Goal: Participate in discussion: Engage in conversation with other users on a specific topic

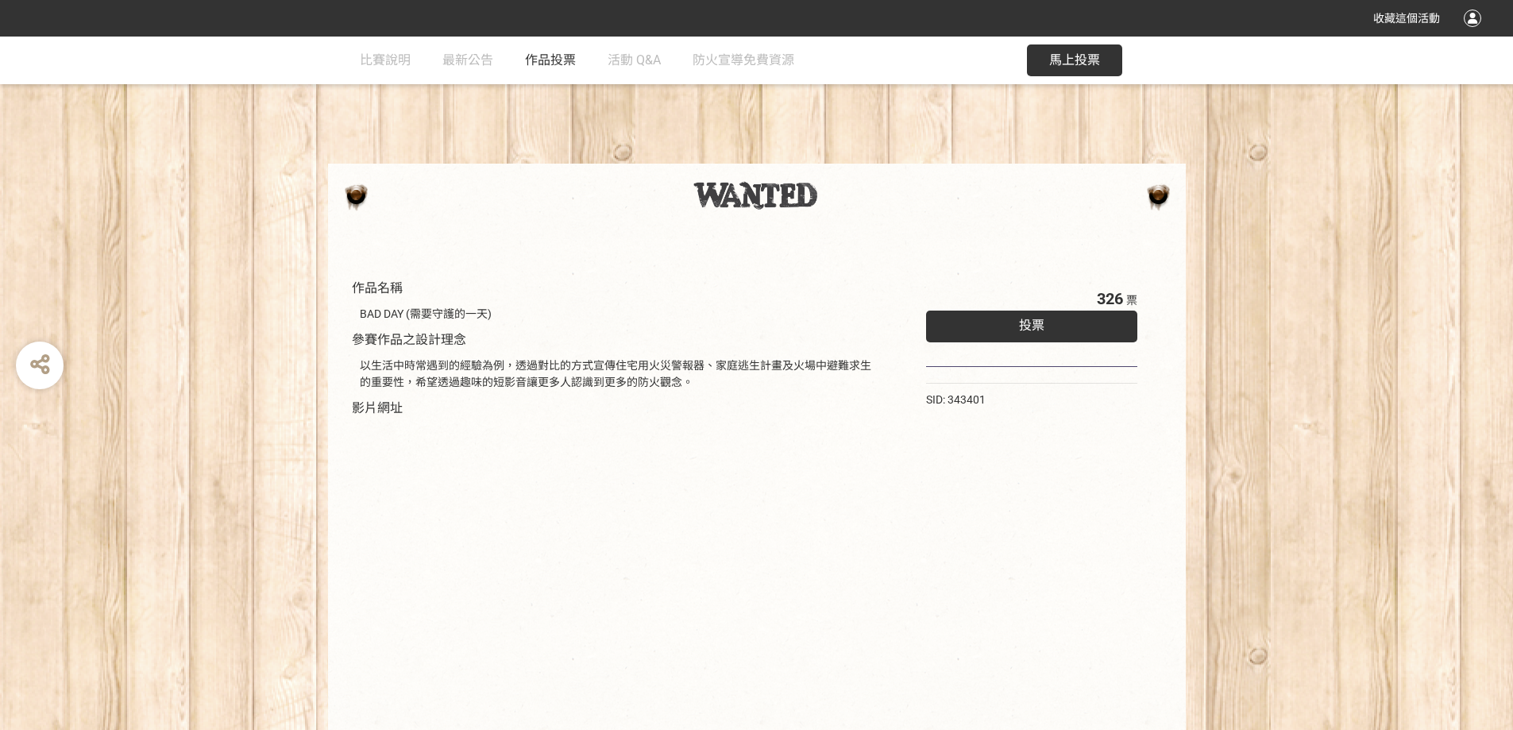
click at [548, 60] on span "作品投票" at bounding box center [550, 59] width 51 height 15
click at [531, 57] on span "作品投票" at bounding box center [550, 59] width 51 height 15
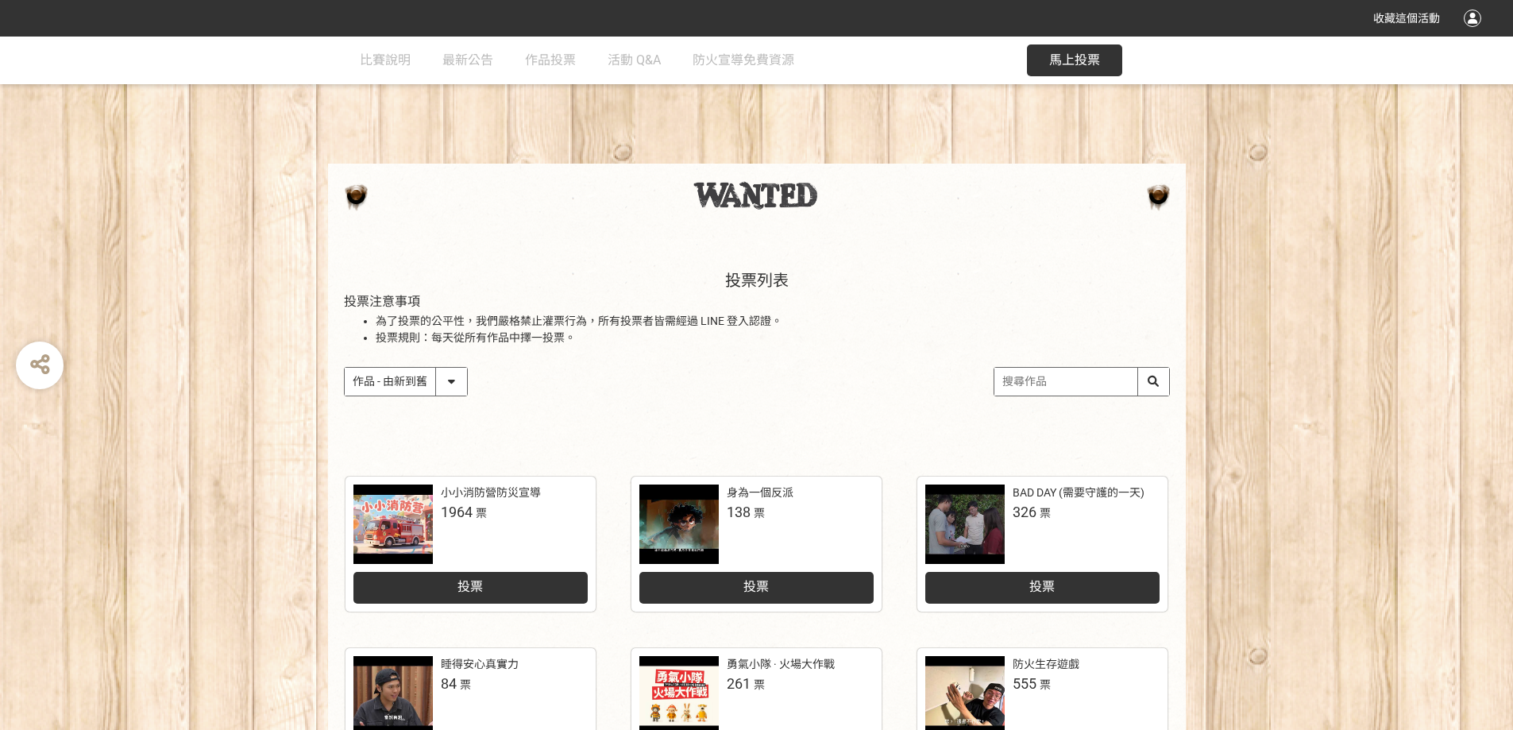
click at [1250, 417] on div "投票列表 投票注意事項 為了投票的公平性，我們嚴格禁止灌票行為，所有投票者皆需經過 LINE 登入認證。 投票規則：每天從所有作品中擇一投票。 作品 - 由新…" at bounding box center [756, 349] width 1513 height 221
click at [447, 391] on select "作品 - 由新到舊 作品 - 由舊到新 票數 - 由多到少 票數 - 由少到多" at bounding box center [406, 382] width 122 height 28
select select "vote"
click at [345, 368] on select "作品 - 由新到舊 作品 - 由舊到新 票數 - 由多到少 票數 - 由少到多" at bounding box center [406, 382] width 122 height 28
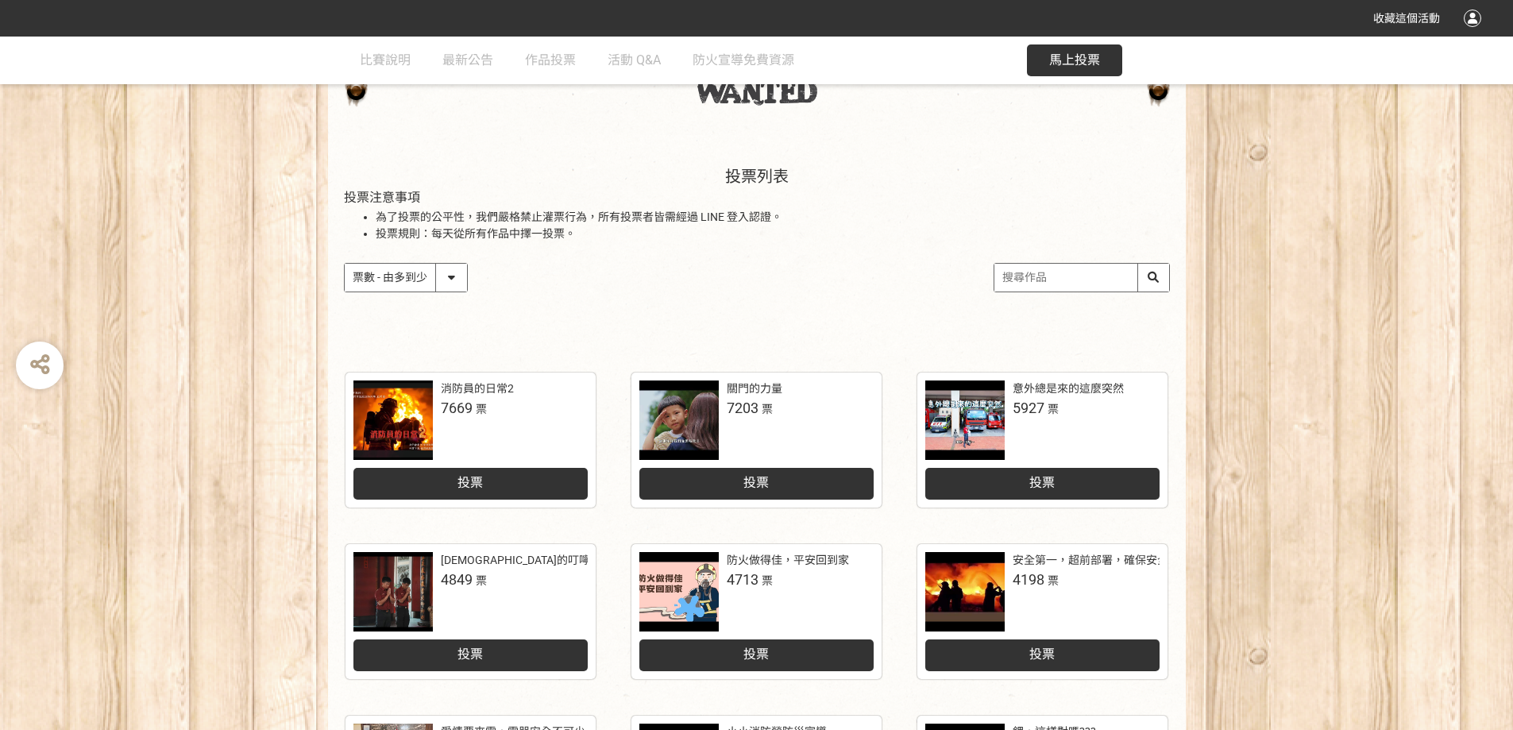
scroll to position [95, 0]
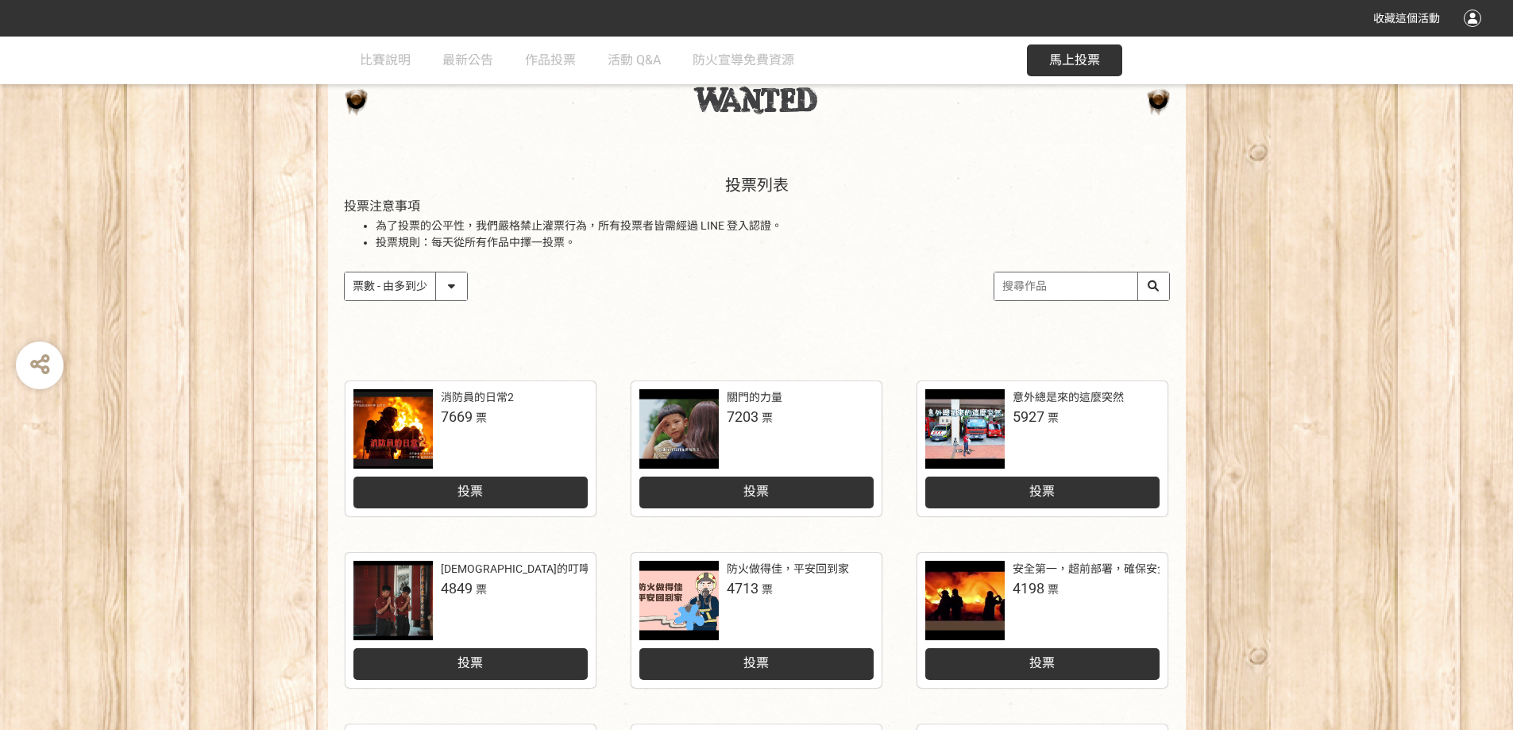
click at [416, 431] on div at bounding box center [392, 428] width 79 height 79
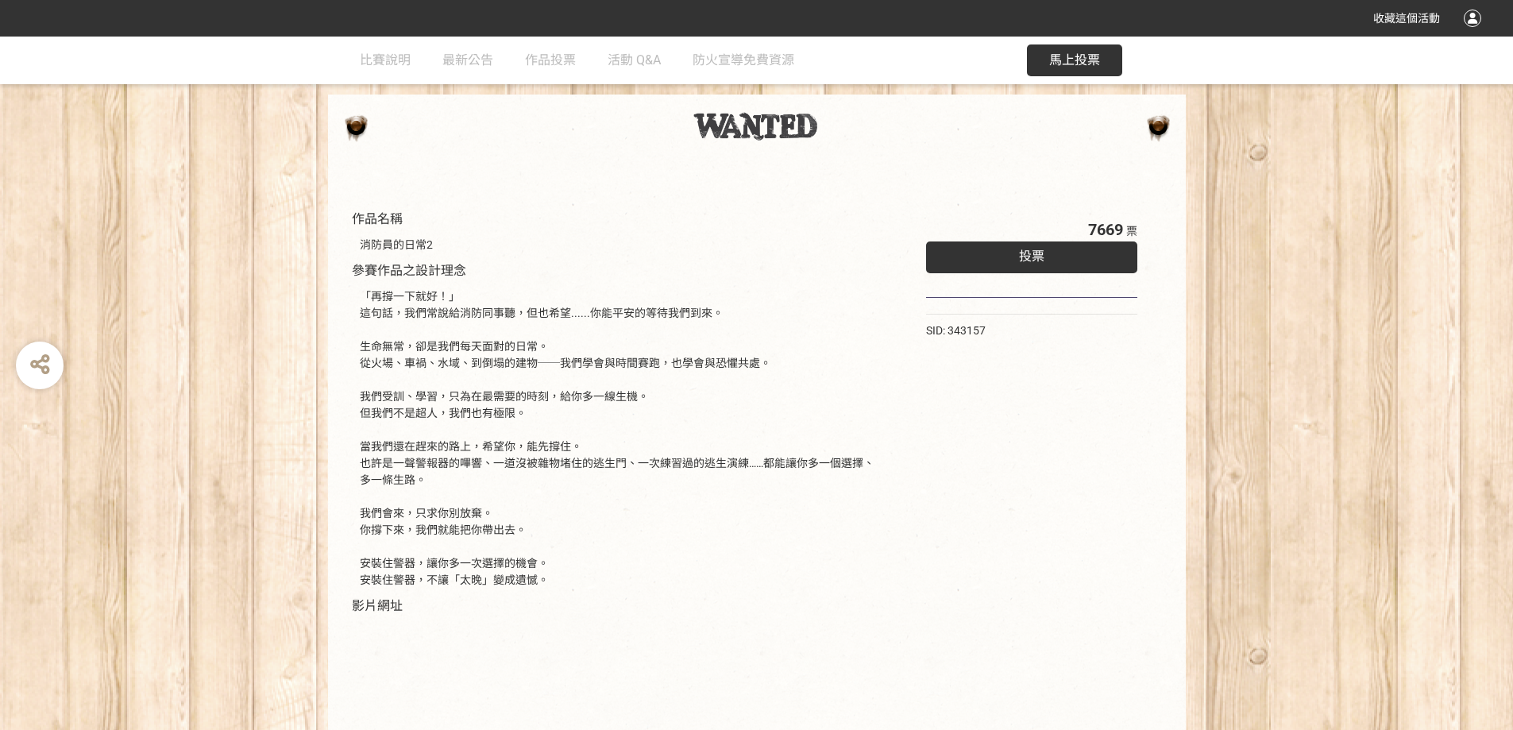
select select "vote"
